Goal: Task Accomplishment & Management: Use online tool/utility

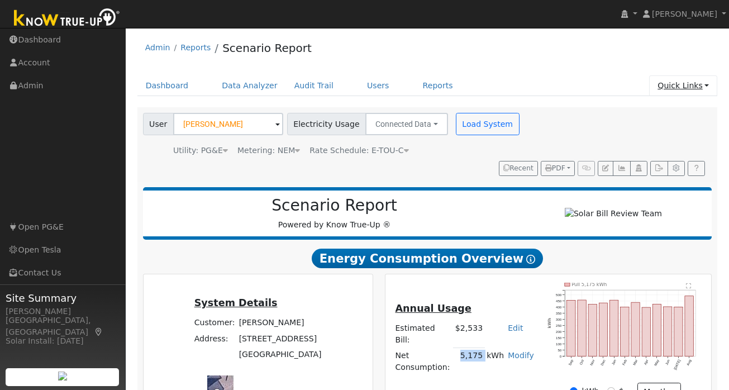
click at [699, 86] on link "Quick Links" at bounding box center [683, 85] width 68 height 21
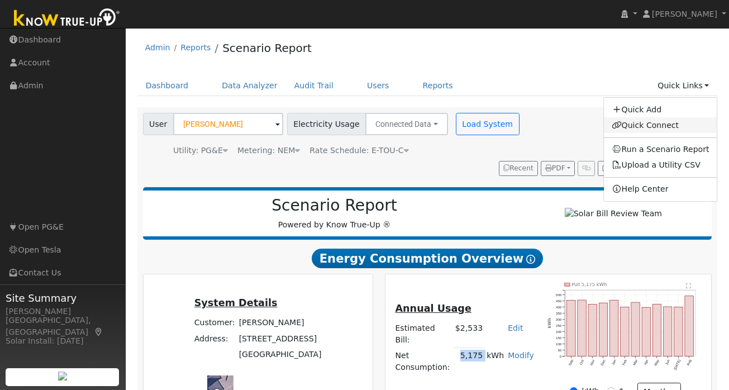
click at [649, 124] on link "Quick Connect" at bounding box center [660, 125] width 113 height 16
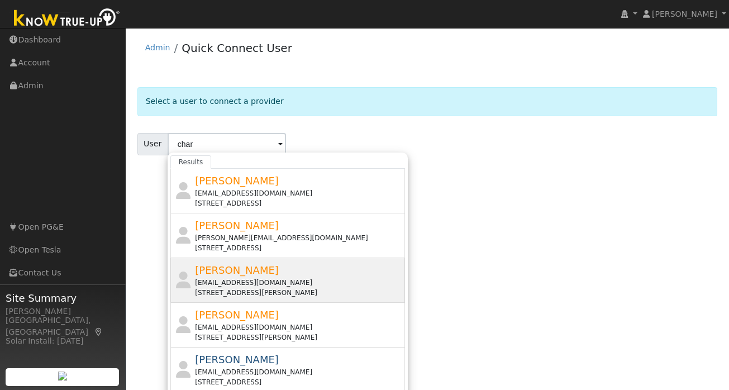
click at [252, 275] on span "Charles Feehan" at bounding box center [237, 270] width 84 height 12
type input "Charles Feehan"
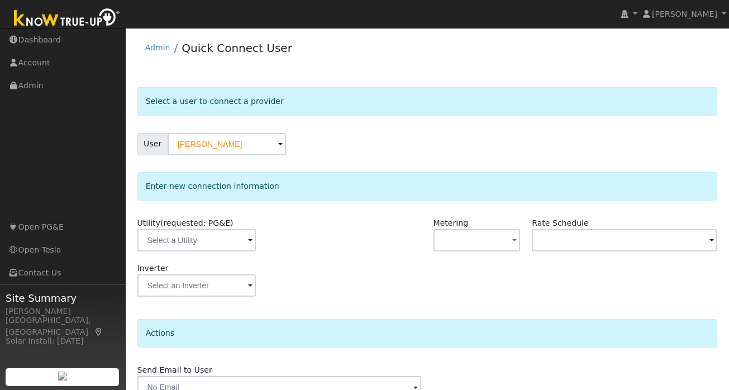
click at [248, 246] on span at bounding box center [250, 241] width 4 height 13
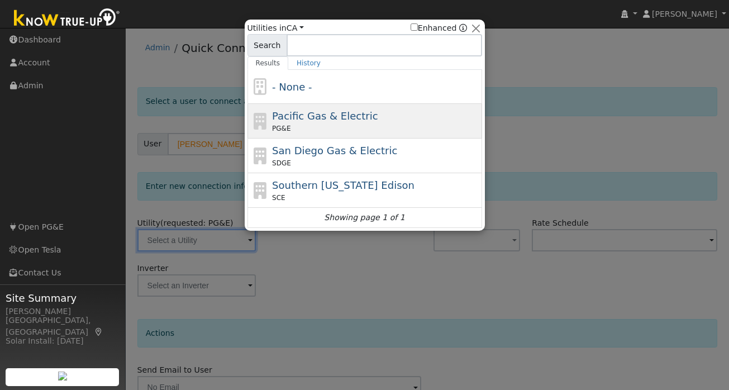
click at [317, 126] on div "PG&E" at bounding box center [375, 128] width 207 height 10
type input "PG&E"
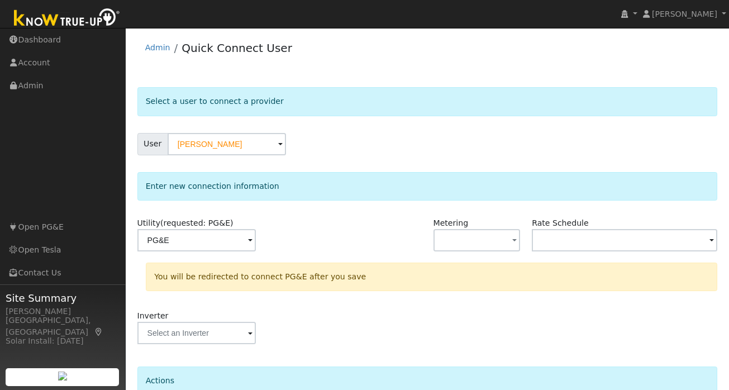
scroll to position [103, 0]
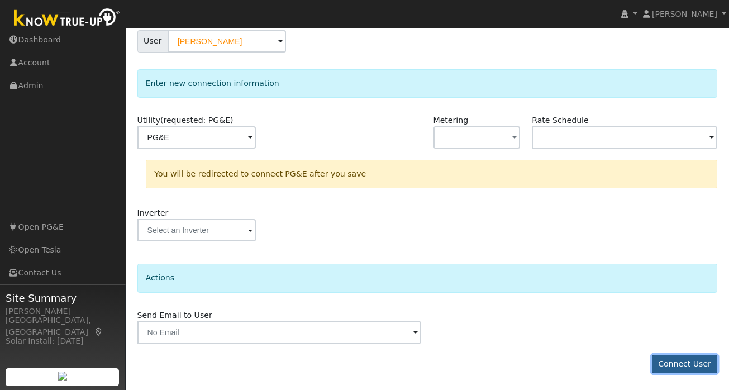
click at [686, 365] on button "Connect User" at bounding box center [685, 364] width 66 height 19
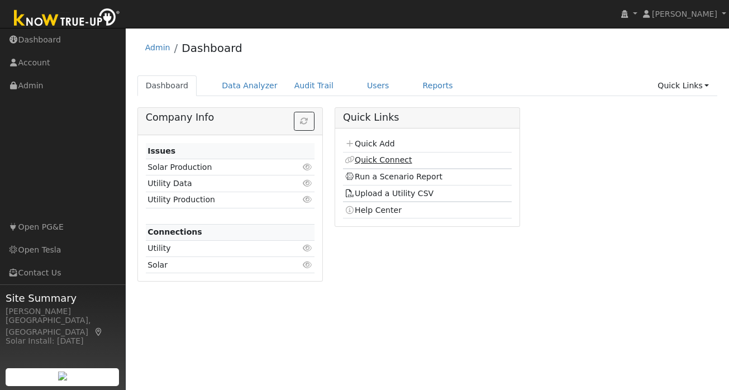
click at [376, 160] on link "Quick Connect" at bounding box center [378, 159] width 67 height 9
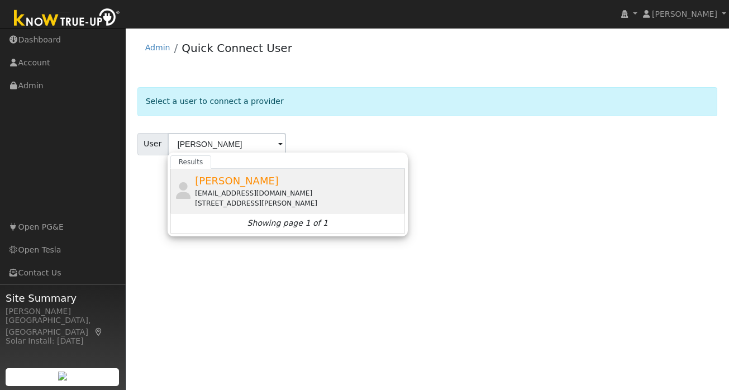
click at [240, 188] on div "feehancharles0@gmail.com" at bounding box center [298, 193] width 207 height 10
type input "Charles Feehan"
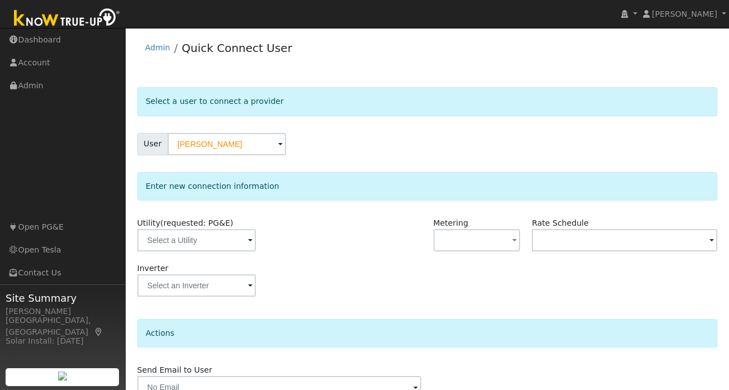
click at [248, 237] on span at bounding box center [250, 241] width 4 height 13
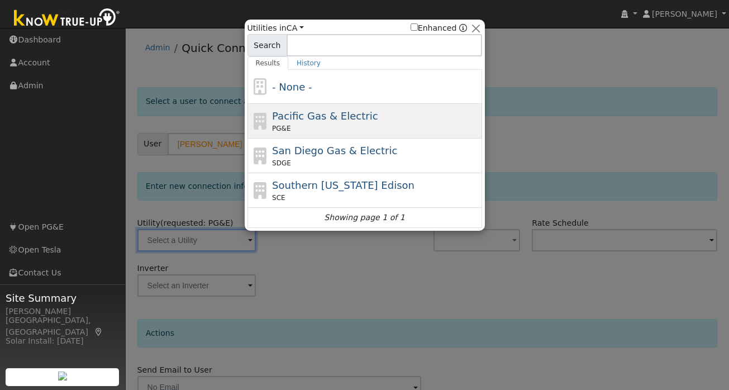
click at [323, 116] on span "Pacific Gas & Electric" at bounding box center [325, 116] width 106 height 12
type input "PG&E"
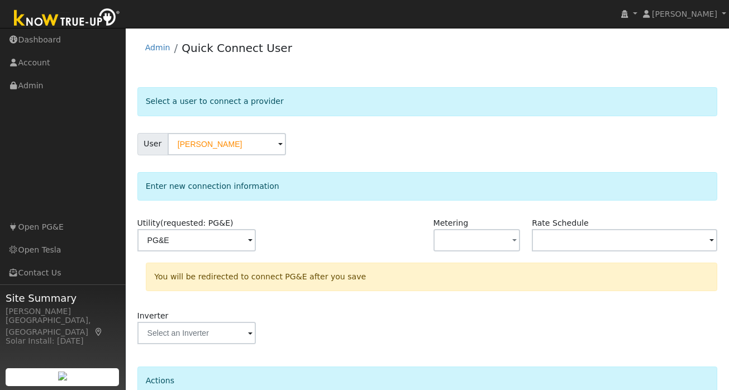
scroll to position [103, 0]
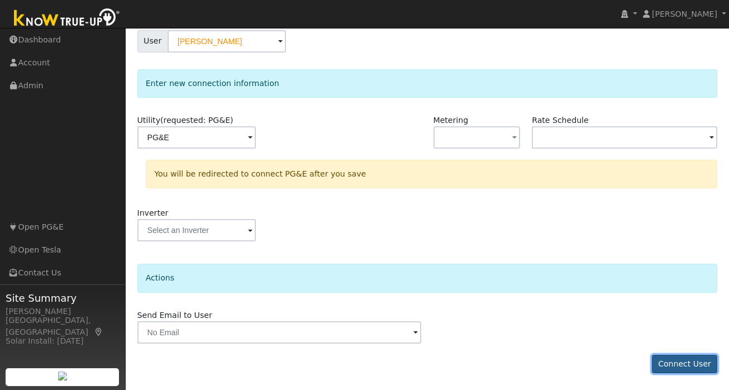
click at [668, 363] on button "Connect User" at bounding box center [685, 364] width 66 height 19
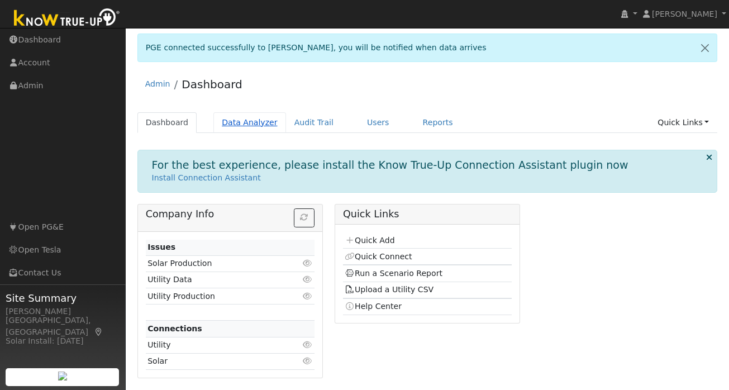
click at [258, 122] on link "Data Analyzer" at bounding box center [249, 122] width 73 height 21
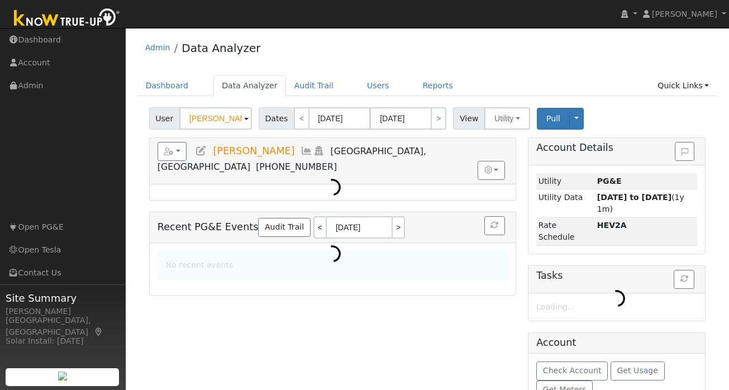
click at [222, 120] on input "Jay Lakumbs" at bounding box center [215, 118] width 73 height 22
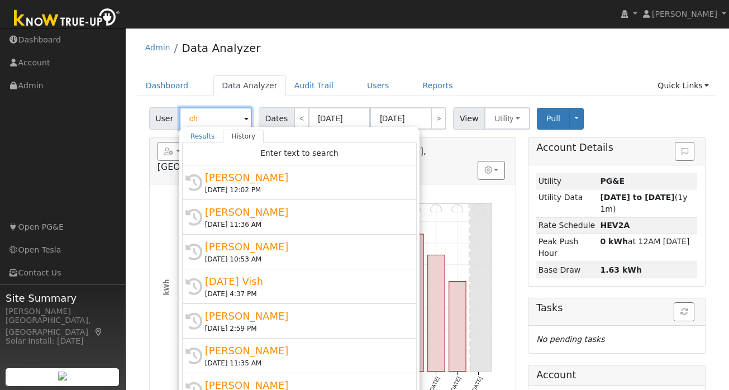
type input "c"
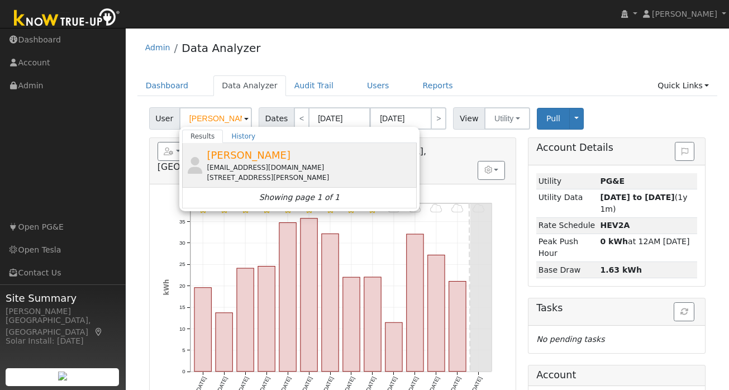
click at [241, 157] on span "Charles Feehan" at bounding box center [249, 155] width 84 height 12
type input "Charles Feehan"
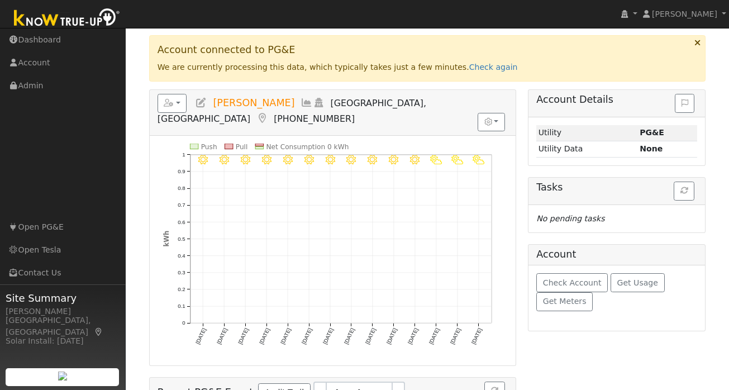
scroll to position [90, 0]
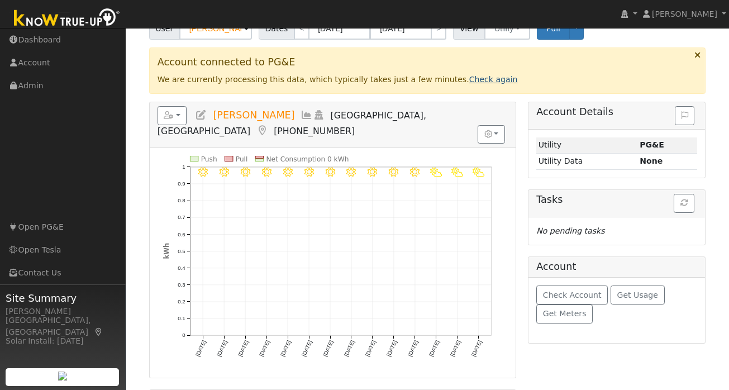
click at [481, 80] on link "Check again" at bounding box center [493, 79] width 49 height 9
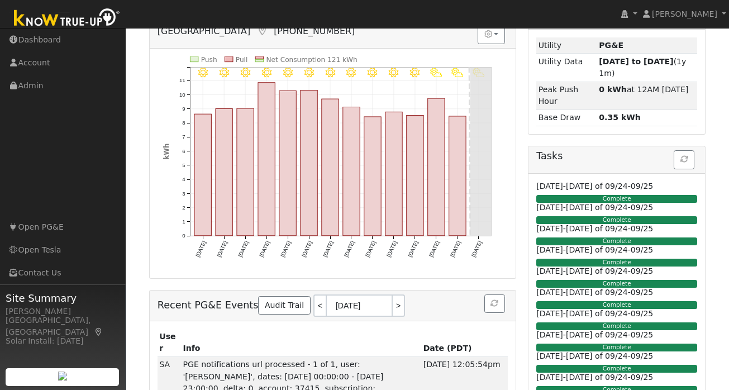
scroll to position [0, 0]
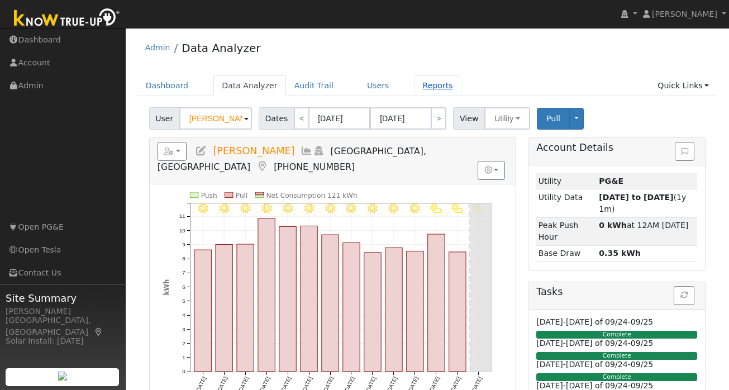
click at [419, 87] on link "Reports" at bounding box center [437, 85] width 47 height 21
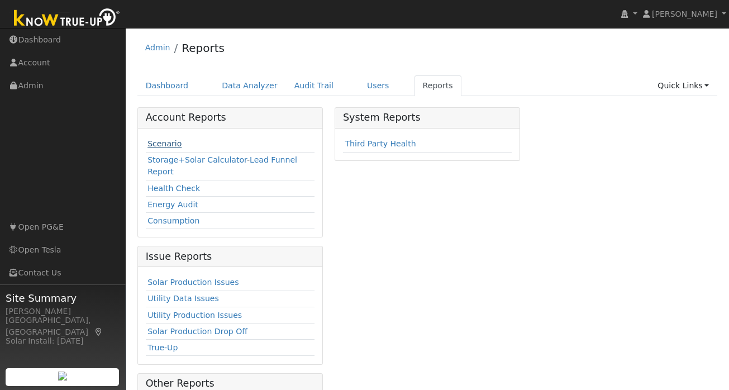
click at [166, 141] on link "Scenario" at bounding box center [164, 143] width 34 height 9
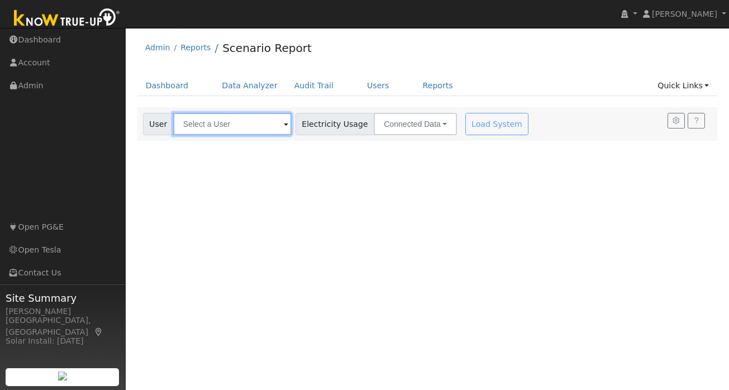
click at [223, 127] on input "text" at bounding box center [232, 124] width 118 height 22
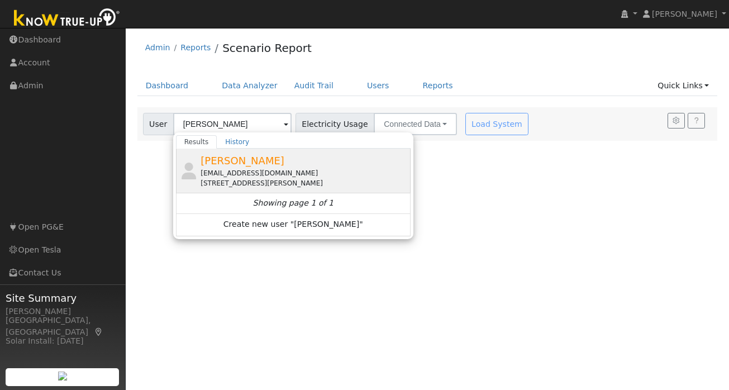
click at [256, 168] on div "[EMAIL_ADDRESS][DOMAIN_NAME]" at bounding box center [303, 173] width 207 height 10
type input "[PERSON_NAME]"
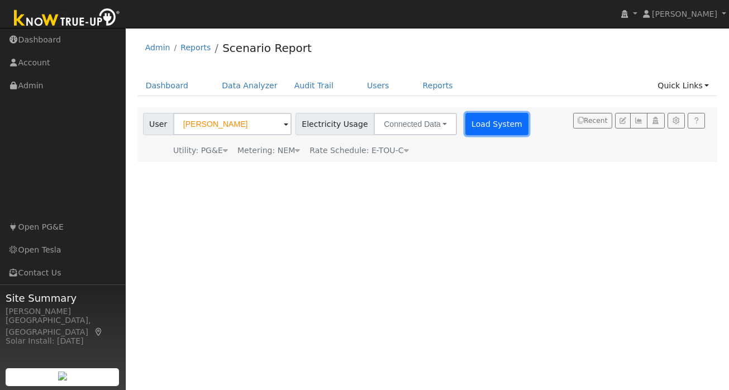
click at [465, 123] on button "Load System" at bounding box center [497, 124] width 64 height 22
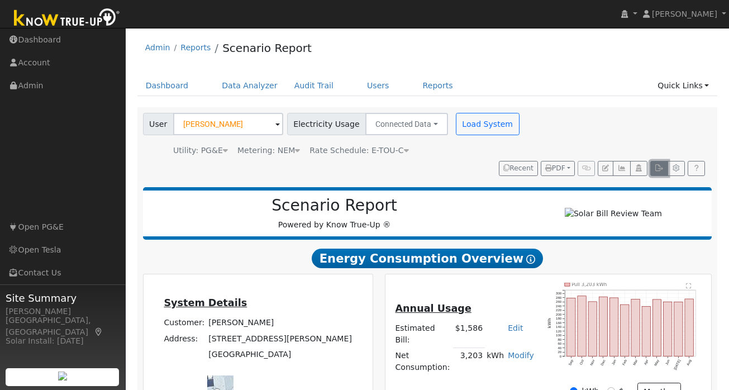
click at [655, 172] on button "button" at bounding box center [658, 169] width 17 height 16
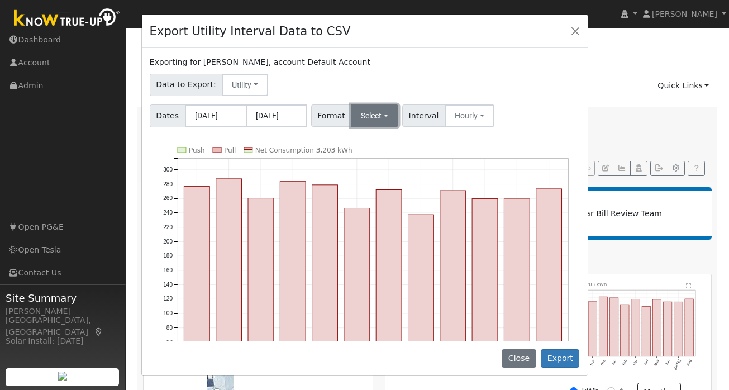
click at [386, 119] on button "Select" at bounding box center [374, 115] width 47 height 22
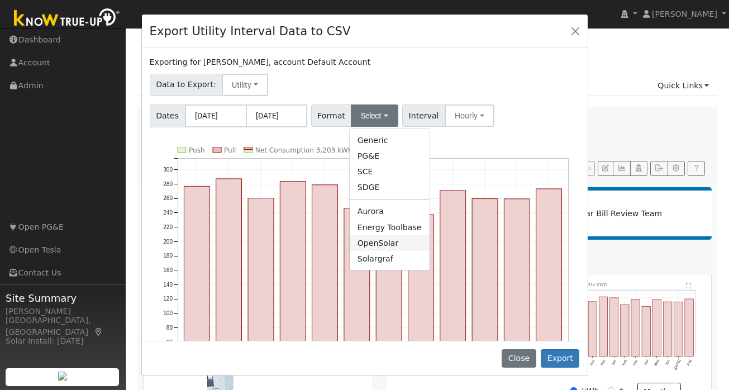
click at [372, 241] on link "OpenSolar" at bounding box center [390, 243] width 80 height 16
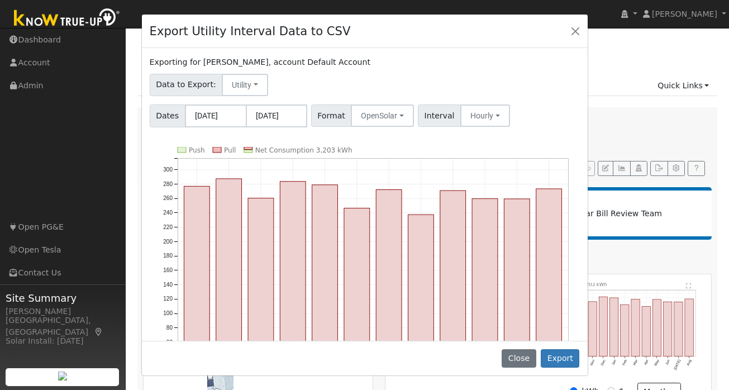
click at [553, 373] on div "Close Export" at bounding box center [365, 358] width 446 height 35
click at [555, 365] on button "Export" at bounding box center [560, 358] width 39 height 19
